Goal: Information Seeking & Learning: Learn about a topic

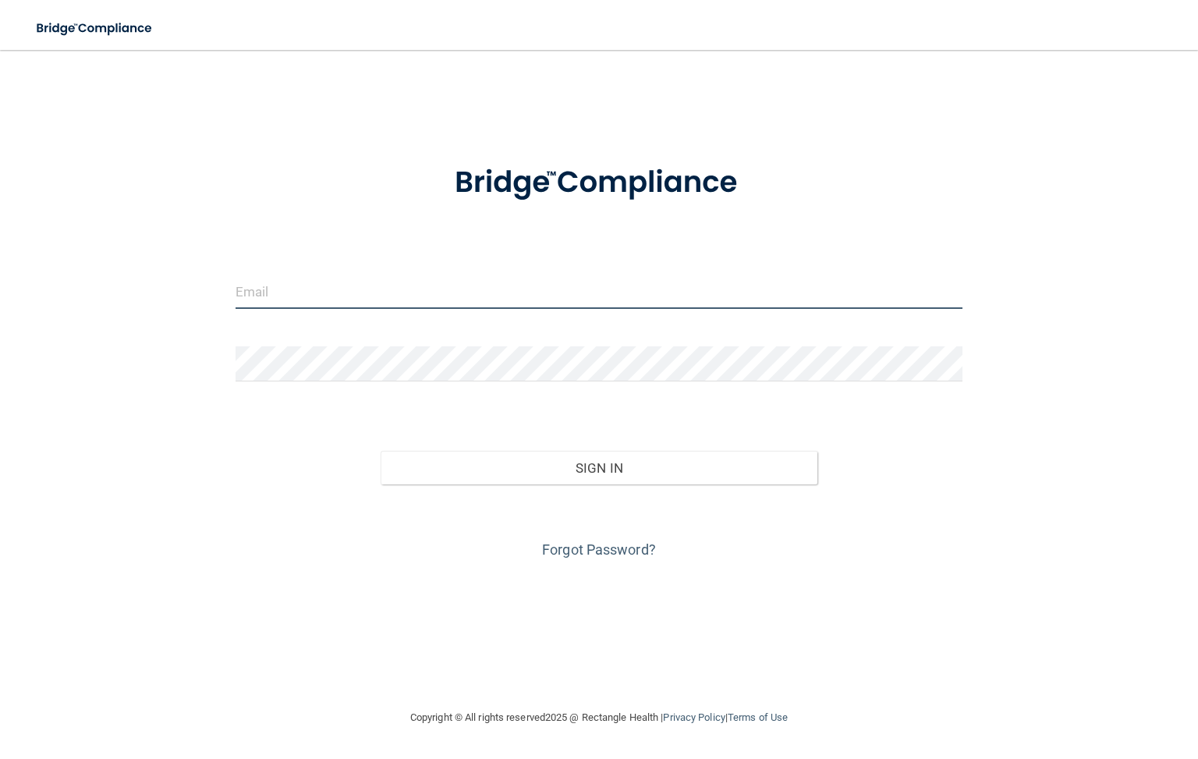
click at [292, 288] on input "email" at bounding box center [599, 291] width 727 height 35
type input "[EMAIL_ADDRESS][DOMAIN_NAME]"
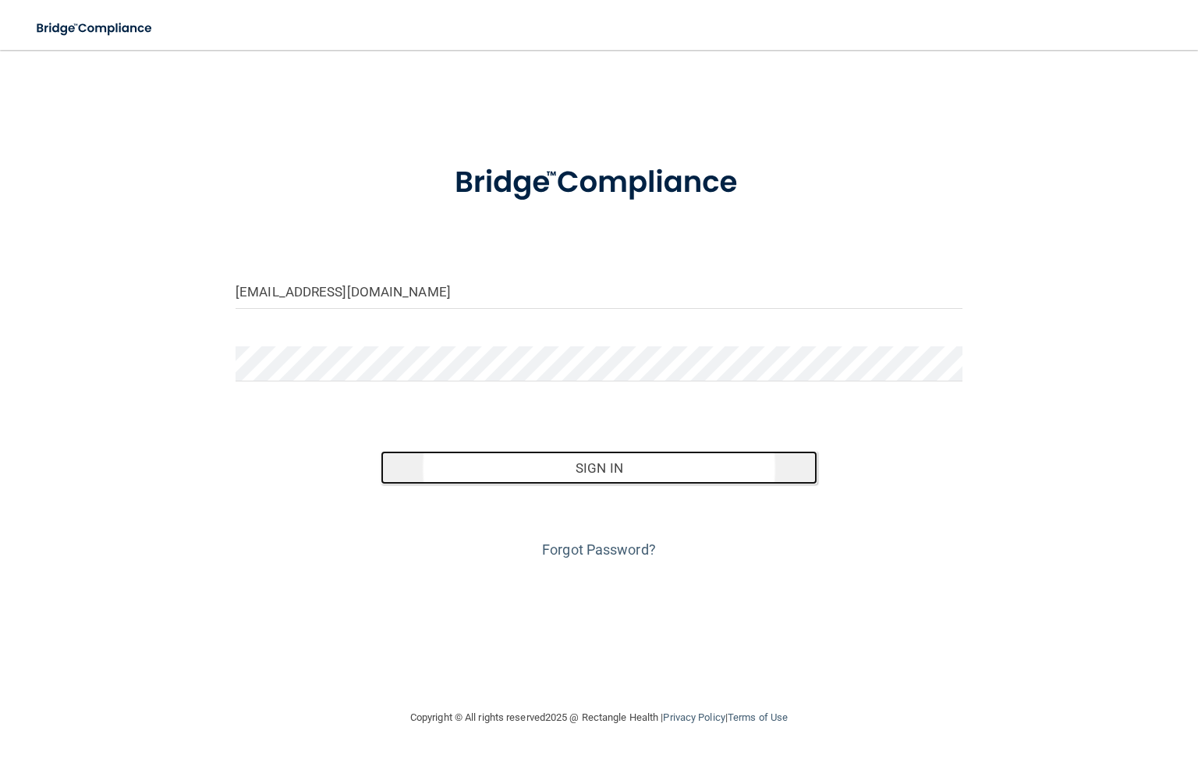
click at [599, 466] on button "Sign In" at bounding box center [599, 468] width 436 height 34
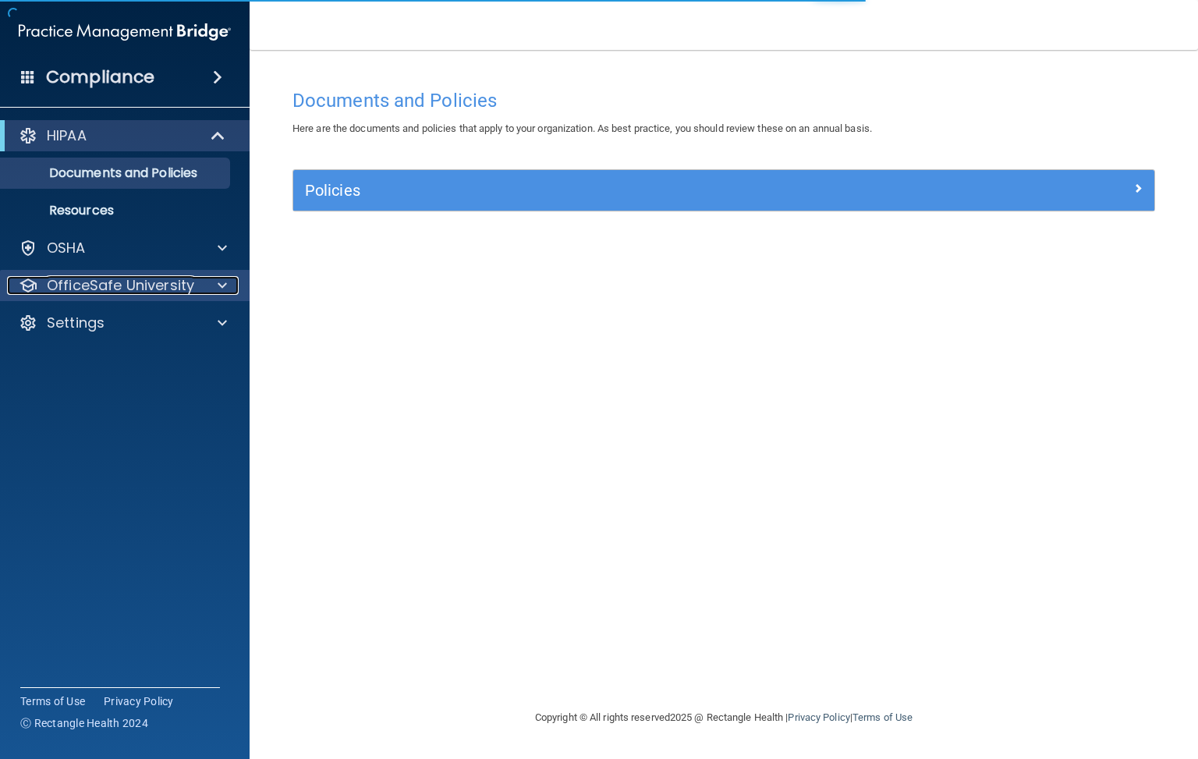
click at [223, 284] on span at bounding box center [222, 285] width 9 height 19
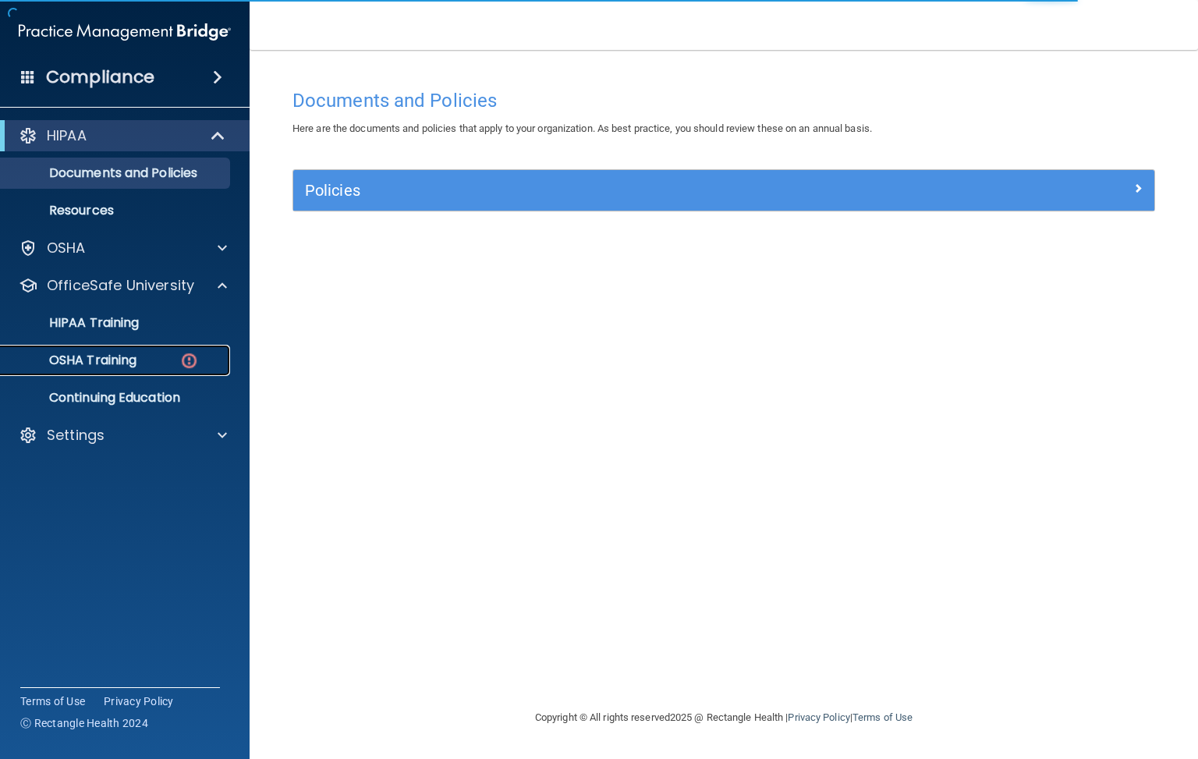
click at [136, 359] on p "OSHA Training" at bounding box center [73, 360] width 126 height 16
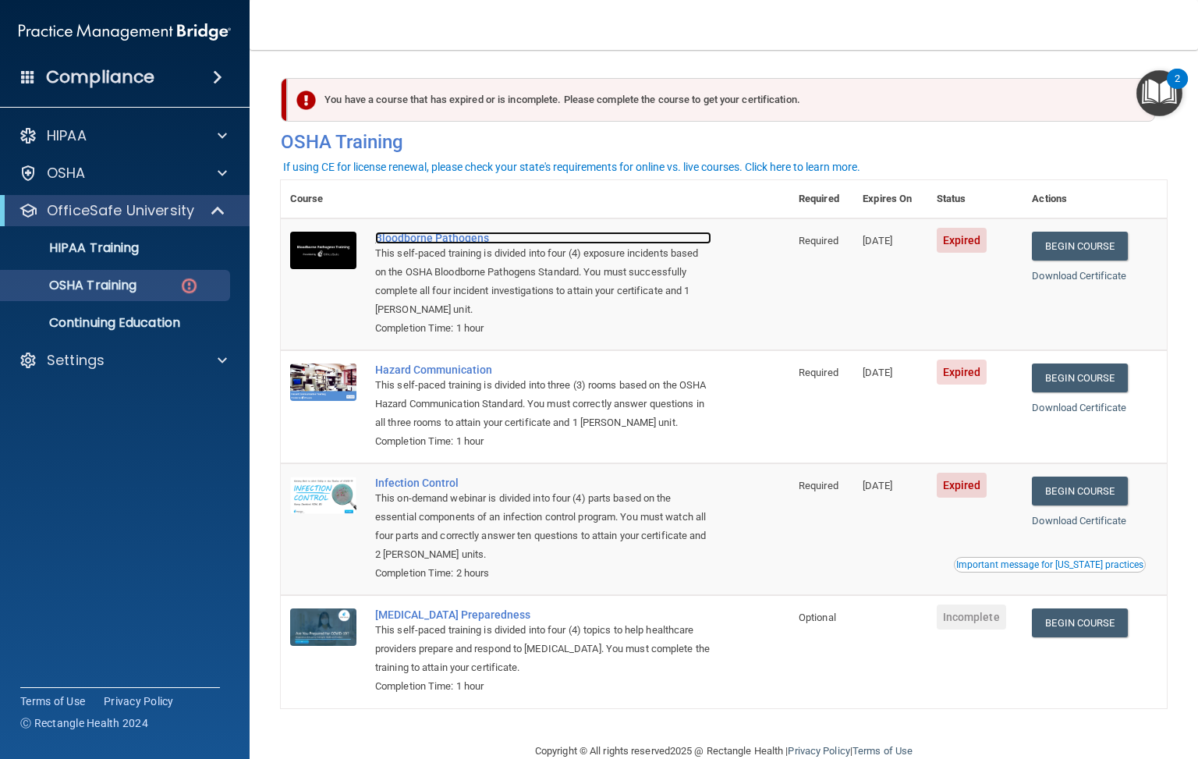
click at [436, 237] on div "Bloodborne Pathogens" at bounding box center [543, 238] width 336 height 12
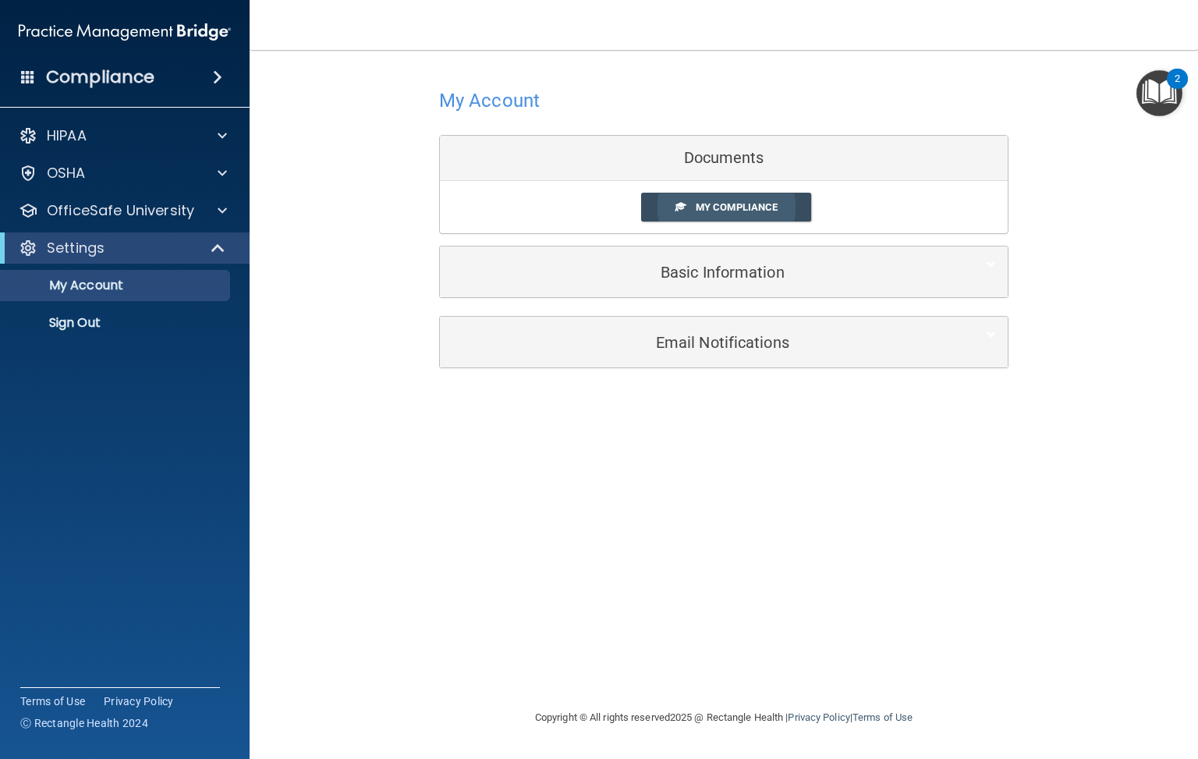
click at [749, 208] on span "My Compliance" at bounding box center [737, 207] width 82 height 12
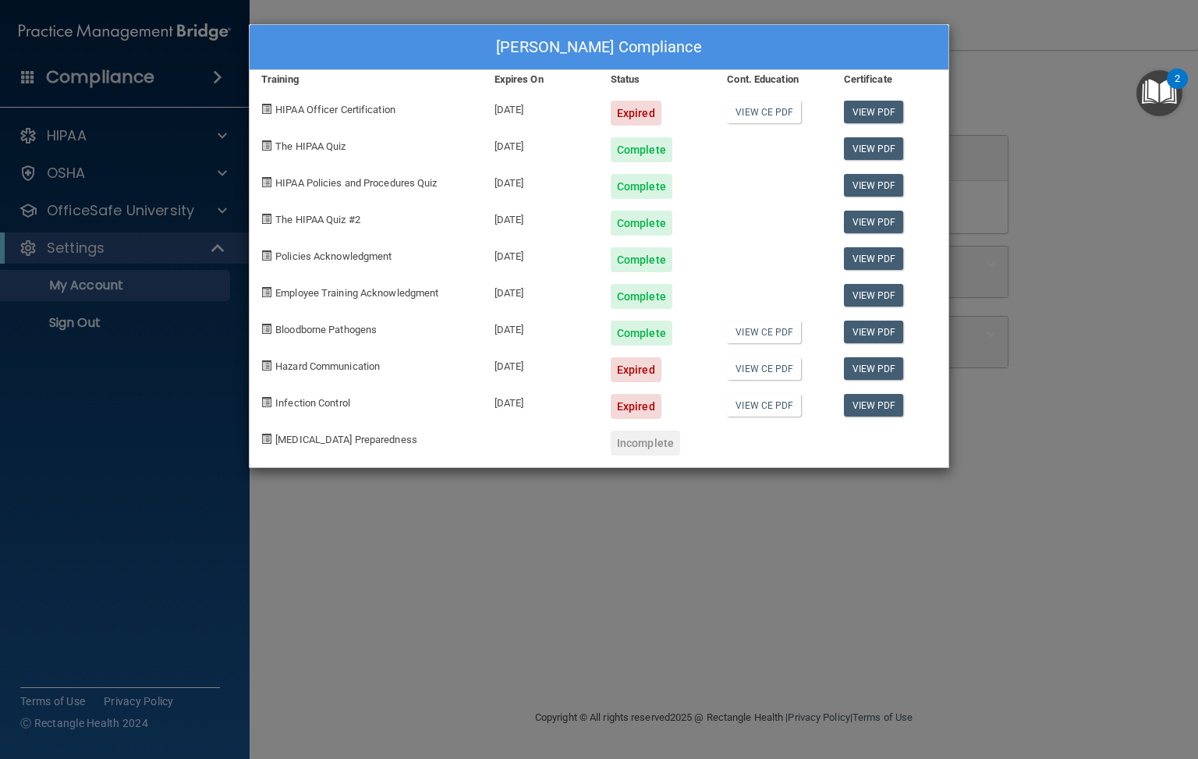
click at [843, 565] on div "[PERSON_NAME] Compliance Training Expires On Status Cont. Education Certificate…" at bounding box center [599, 379] width 1198 height 759
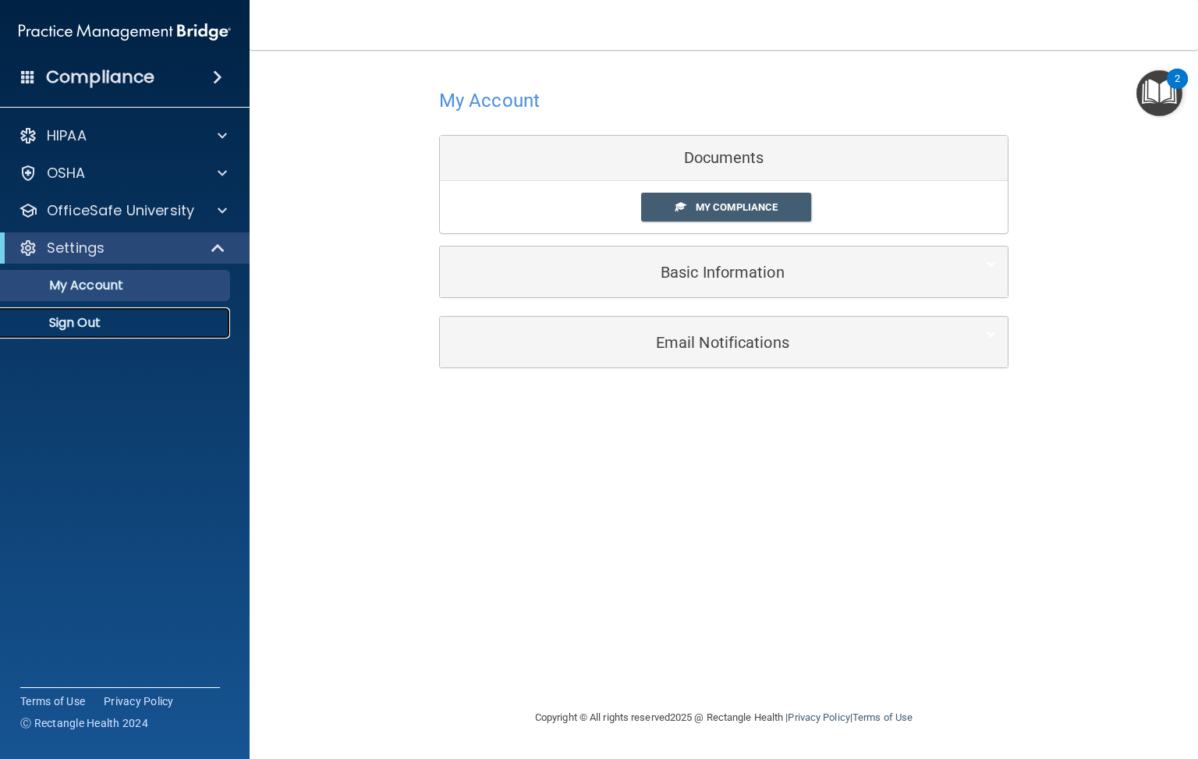
click at [66, 325] on p "Sign Out" at bounding box center [116, 323] width 213 height 16
